Goal: Communication & Community: Participate in discussion

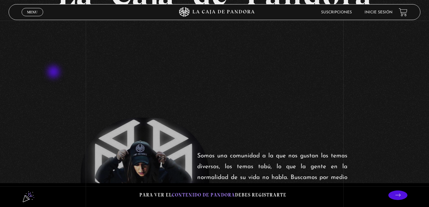
scroll to position [191, 0]
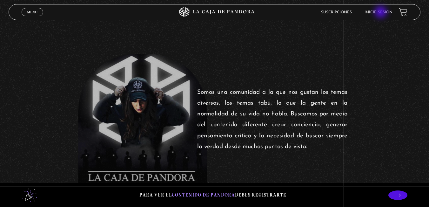
click at [381, 11] on link "Inicie sesión" at bounding box center [379, 12] width 28 height 4
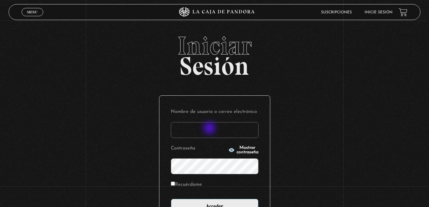
click at [210, 129] on input "Nombre de usuario o correo electrónico" at bounding box center [215, 130] width 88 height 16
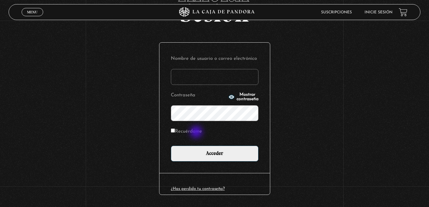
click at [197, 133] on label "Recuérdame" at bounding box center [186, 132] width 31 height 10
click at [175, 133] on input "Recuérdame" at bounding box center [173, 130] width 4 height 4
checkbox input "true"
click at [212, 78] on input "Nombre de usuario o correo electrónico" at bounding box center [215, 77] width 88 height 16
click at [296, 169] on div "Iniciar Sesión Nombre de usuario o correo electrónico Contraseña Mostrar contra…" at bounding box center [214, 102] width 429 height 244
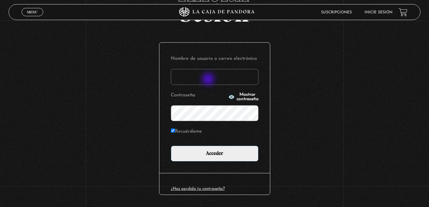
click at [209, 80] on input "Nombre de usuario o correo electrónico" at bounding box center [215, 77] width 88 height 16
click at [212, 75] on input "[EMAIL_ADDRESS][DOMAIN_NAME]" at bounding box center [215, 77] width 88 height 16
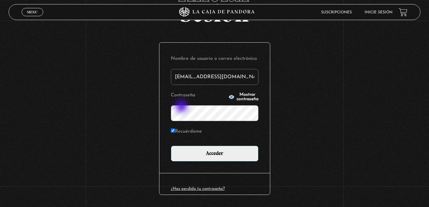
type input "[EMAIL_ADDRESS][DOMAIN_NAME]"
click at [257, 91] on p "Contraseña Mostrar contraseña" at bounding box center [215, 106] width 88 height 31
click at [249, 96] on span "Mostrar contraseña" at bounding box center [248, 97] width 22 height 9
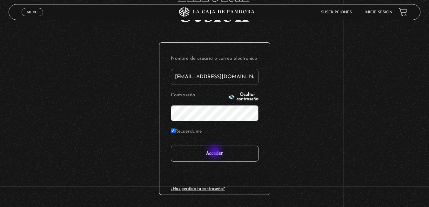
click at [216, 152] on input "Acceder" at bounding box center [215, 154] width 88 height 16
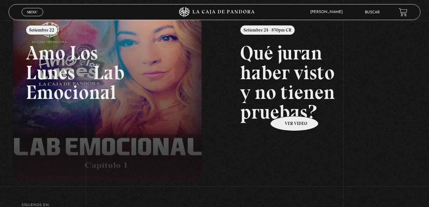
scroll to position [30, 0]
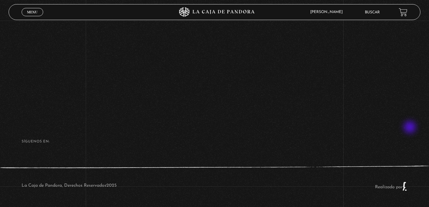
scroll to position [105, 0]
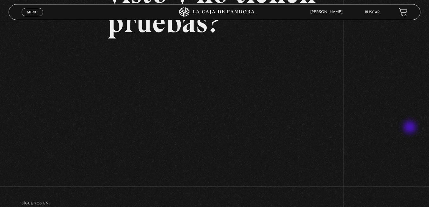
click at [411, 128] on div "Volver Setiembre 24 - 830pm CR Qué juran haber visto y no tienen pruebas?" at bounding box center [214, 48] width 429 height 264
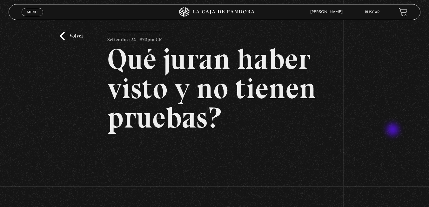
scroll to position [0, 0]
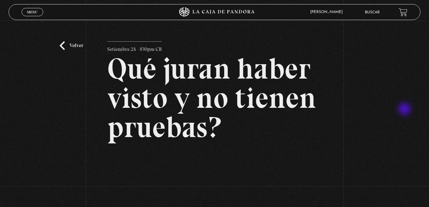
click at [406, 110] on div "Volver Setiembre 24 - 830pm CR Qué juran haber visto y no tienen pruebas?" at bounding box center [214, 153] width 429 height 264
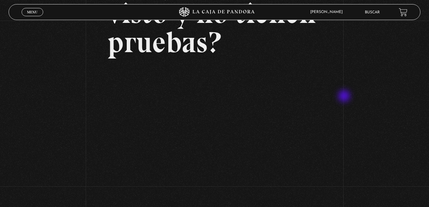
scroll to position [106, 0]
